Goal: Find specific page/section: Find specific page/section

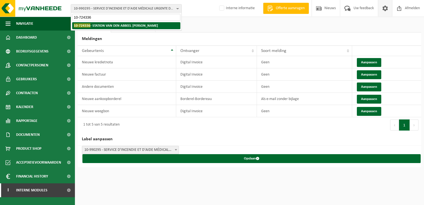
type input "10-724336"
click at [94, 26] on strong "10-724336 - STATION VAN DEN ABBEEL PHILIPPE - ROMBACH" at bounding box center [116, 25] width 84 height 4
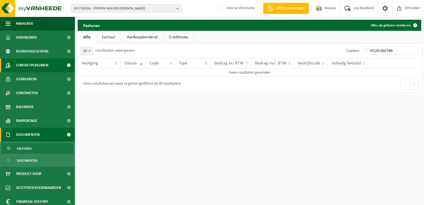
type input "VC25-002766"
click at [110, 9] on span "10-724336 - STATION VAN DEN [PERSON_NAME]" at bounding box center [124, 8] width 101 height 8
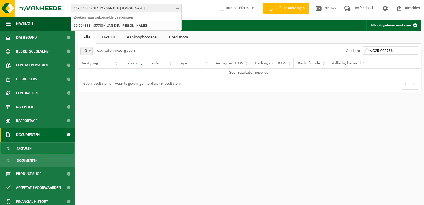
paste input "10-954731"
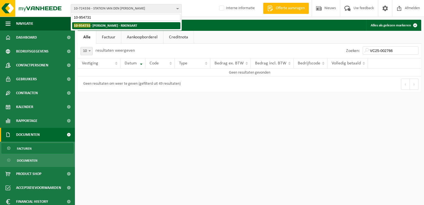
type input "10-954731"
click at [104, 27] on strong "10-954731 - [PERSON_NAME] - RIXENSART" at bounding box center [105, 25] width 63 height 4
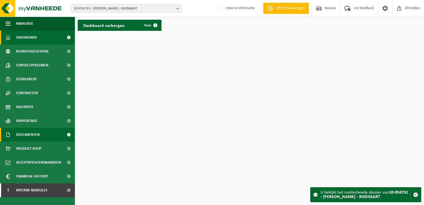
click at [42, 134] on link "Documenten" at bounding box center [37, 135] width 75 height 14
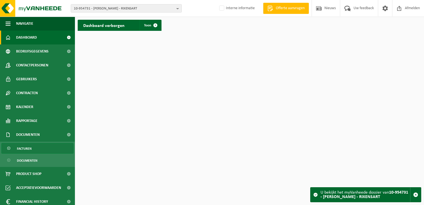
click at [39, 143] on link "Facturen" at bounding box center [37, 148] width 72 height 11
